Goal: Transaction & Acquisition: Purchase product/service

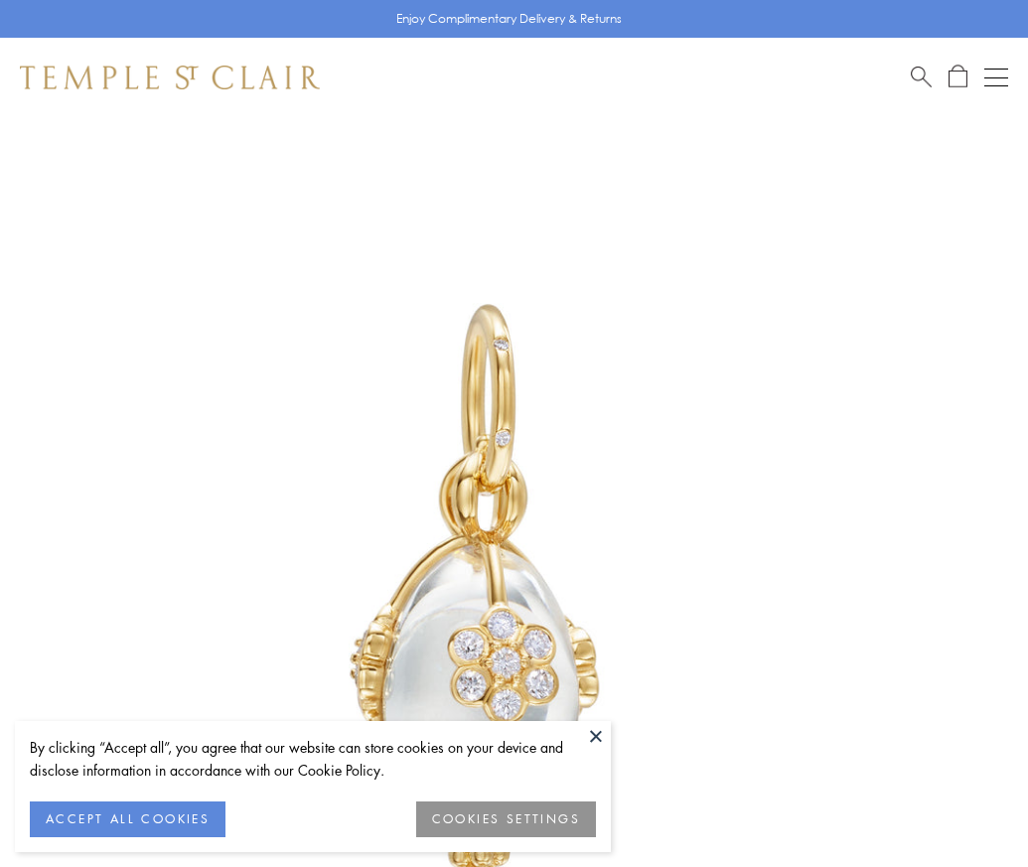
scroll to position [60, 0]
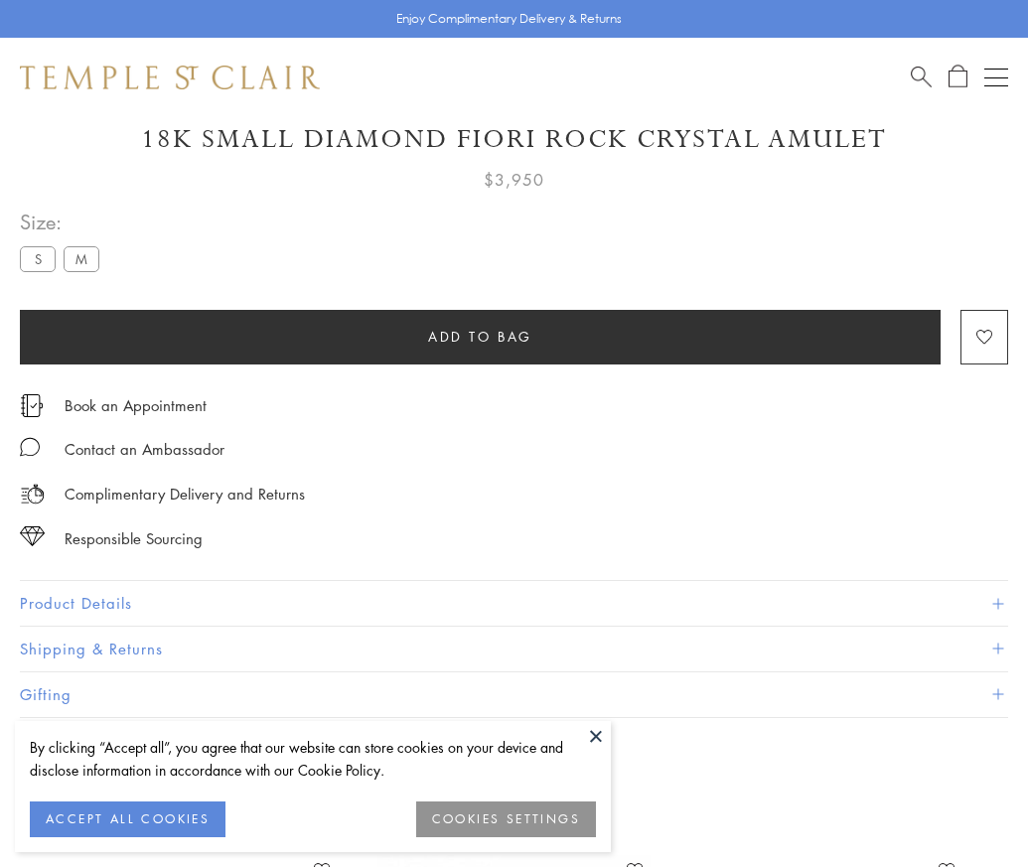
click at [480, 336] on span "Add to bag" at bounding box center [480, 337] width 104 height 22
